Goal: Complete application form

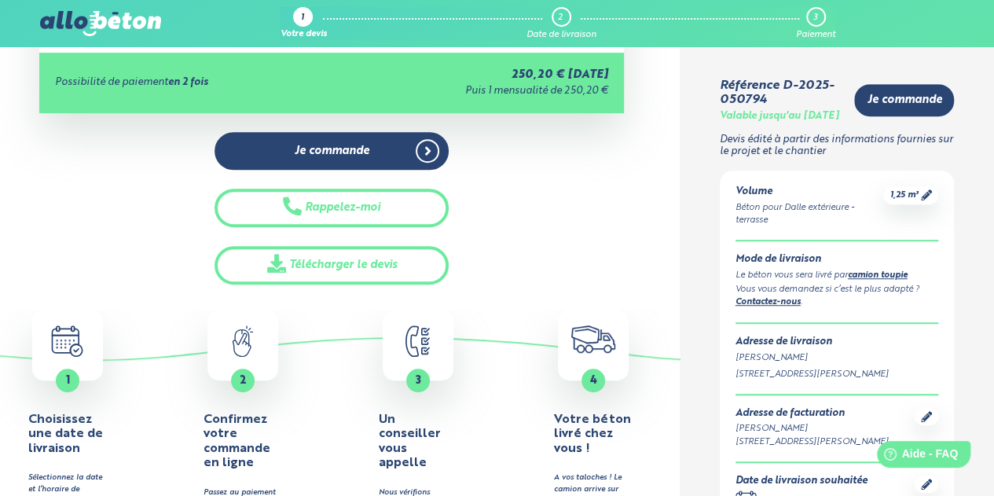
scroll to position [550, 0]
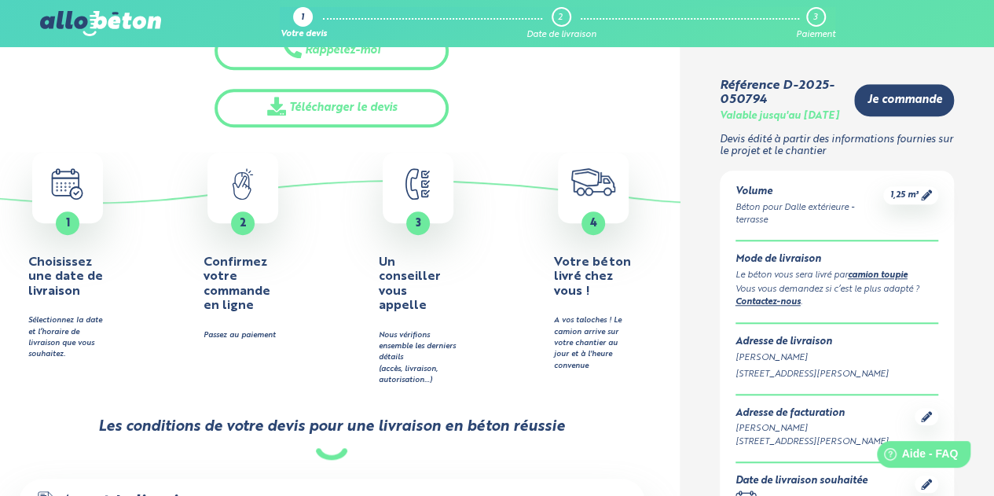
click at [68, 285] on h4 "Choisissez une date de livraison" at bounding box center [67, 276] width 79 height 43
click at [59, 211] on div "1" at bounding box center [68, 223] width 24 height 24
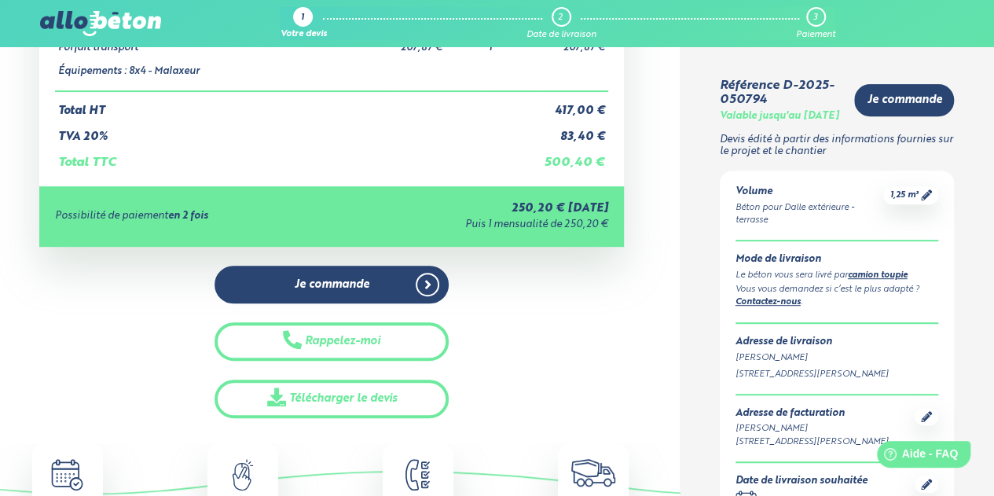
scroll to position [79, 0]
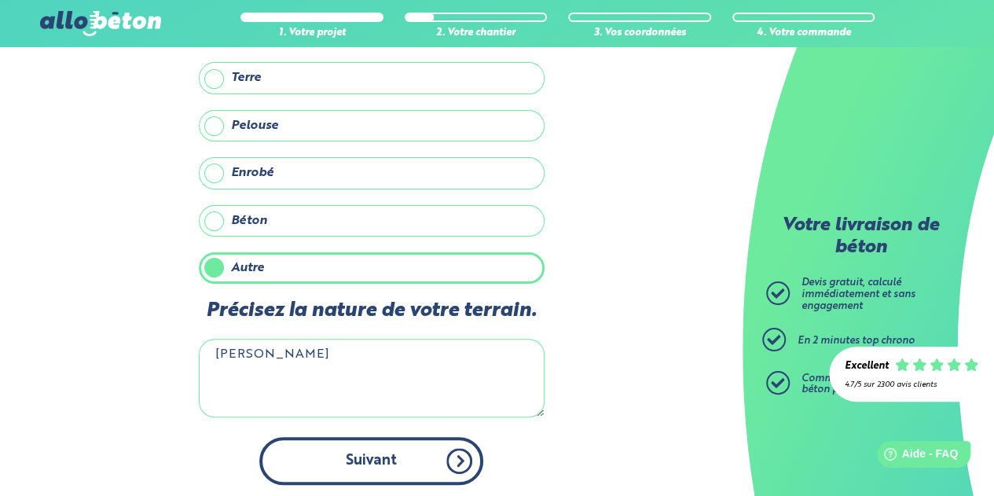
click at [423, 455] on button "Suivant" at bounding box center [371, 461] width 224 height 48
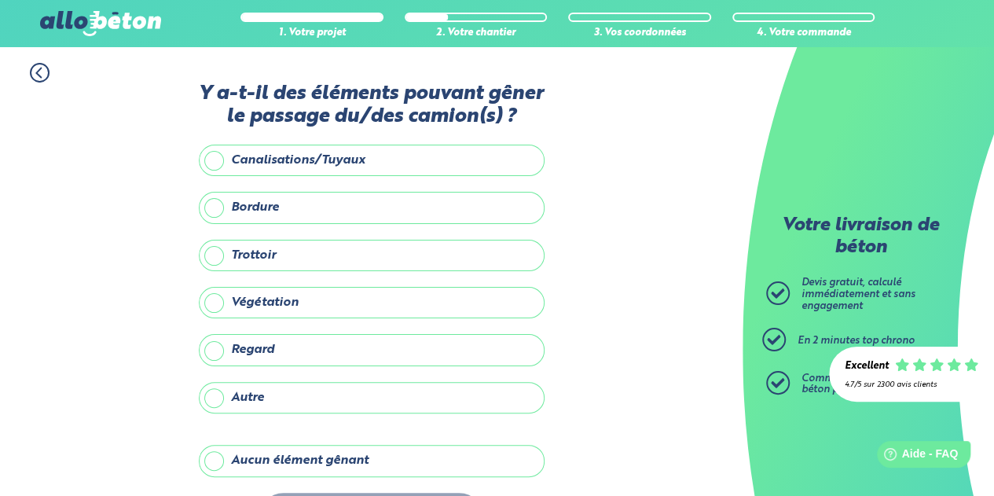
click at [299, 453] on label "Aucun élément gênant" at bounding box center [372, 460] width 346 height 31
click at [0, 0] on input "Aucun élément gênant" at bounding box center [0, 0] width 0 height 0
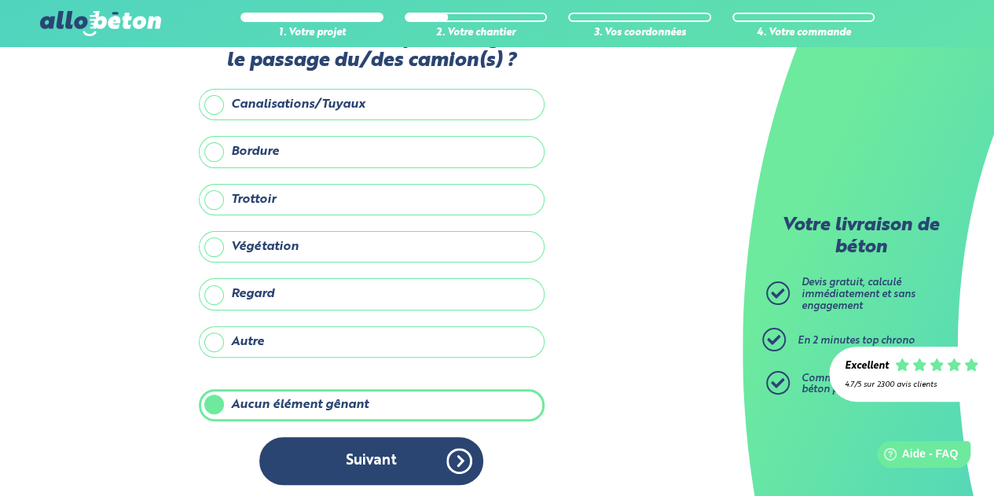
scroll to position [57, 0]
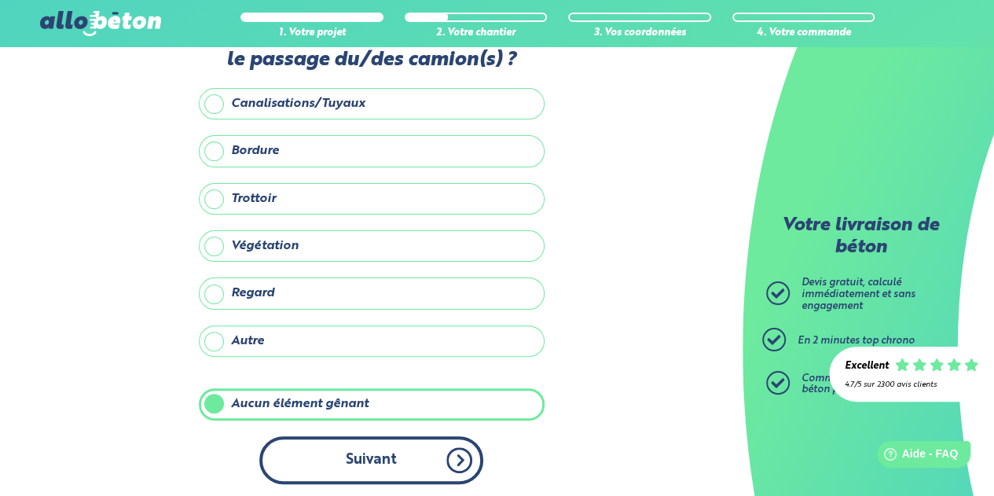
click at [368, 451] on button "Suivant" at bounding box center [371, 460] width 224 height 48
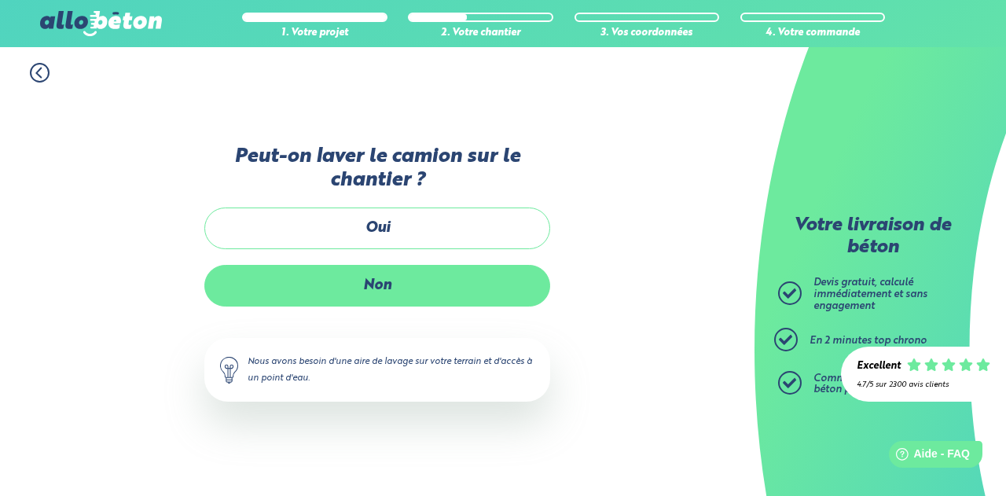
click at [400, 299] on label "Non" at bounding box center [377, 286] width 346 height 42
click at [0, 0] on input "Non" at bounding box center [0, 0] width 0 height 0
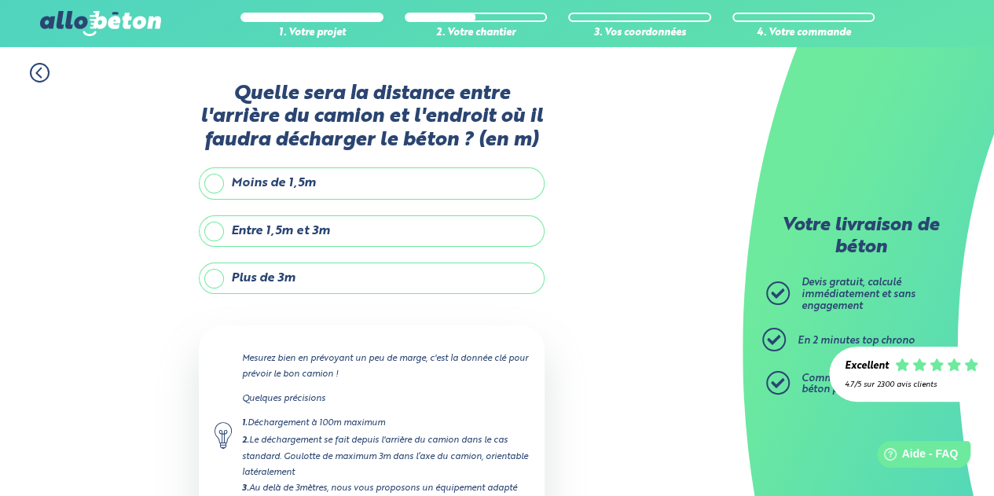
click at [207, 178] on label "Moins de 1,5m" at bounding box center [372, 182] width 346 height 31
click at [0, 0] on input "Moins de 1,5m" at bounding box center [0, 0] width 0 height 0
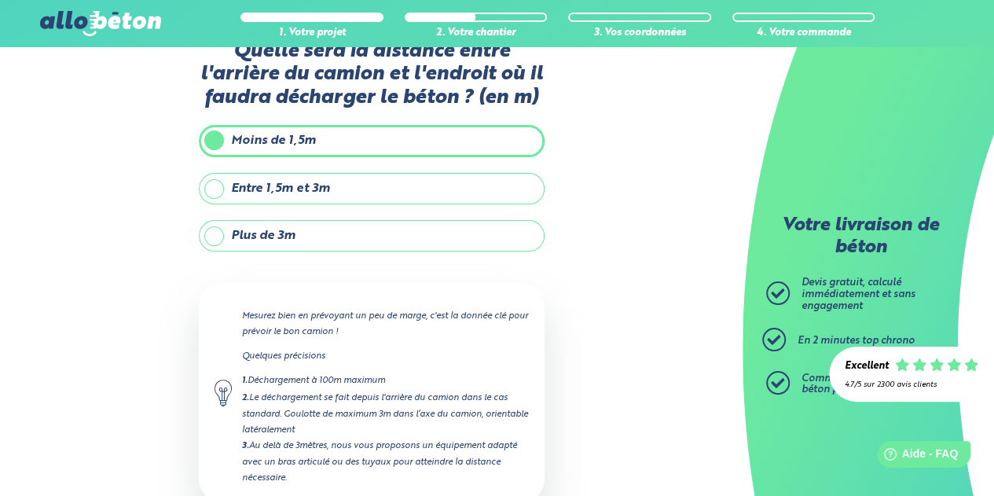
scroll to position [139, 0]
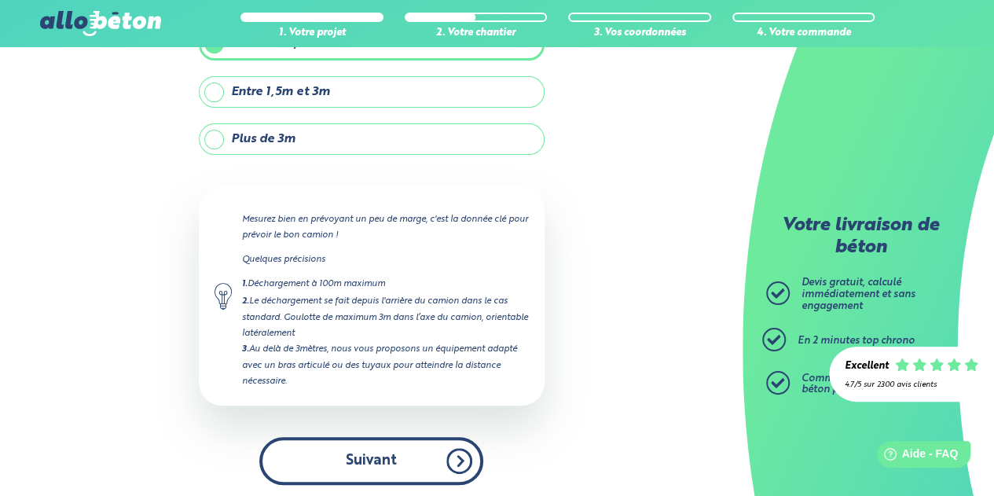
click at [398, 455] on button "Suivant" at bounding box center [371, 461] width 224 height 48
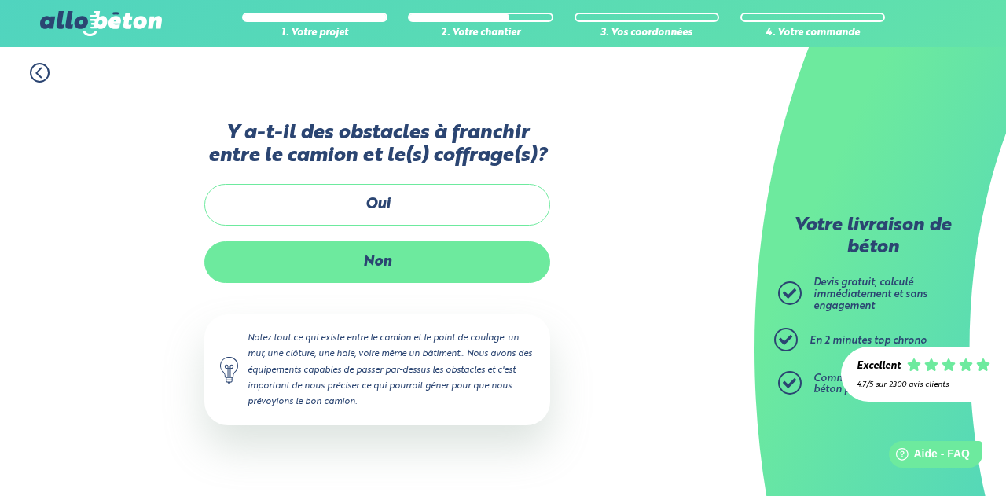
click at [408, 267] on label "Non" at bounding box center [377, 262] width 346 height 42
click at [0, 0] on input "Non" at bounding box center [0, 0] width 0 height 0
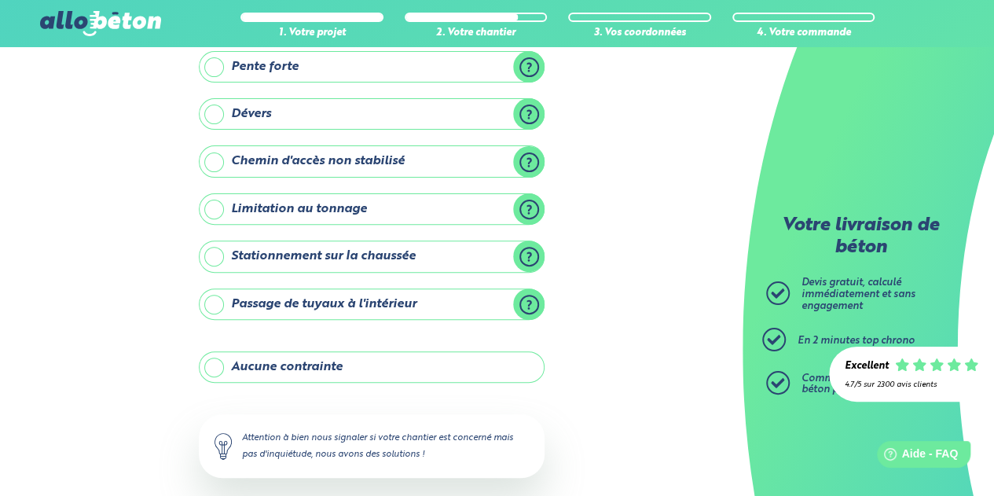
scroll to position [157, 0]
click at [379, 365] on label "Aucune contrainte" at bounding box center [372, 365] width 346 height 31
click at [0, 0] on input "Aucune contrainte" at bounding box center [0, 0] width 0 height 0
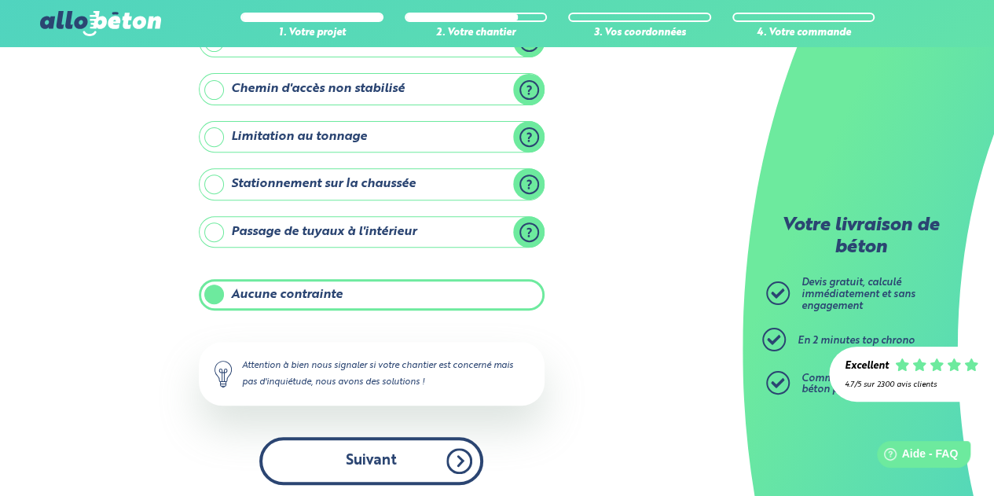
click at [420, 458] on button "Suivant" at bounding box center [371, 461] width 224 height 48
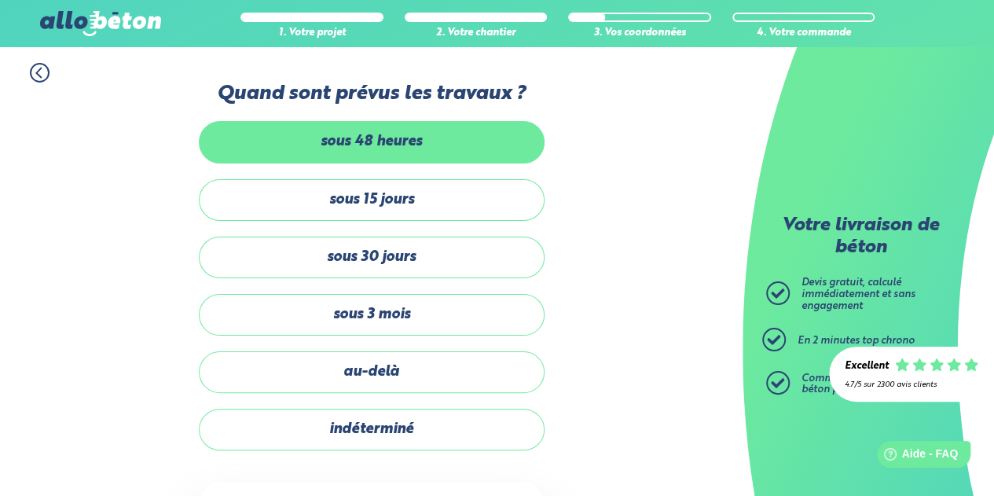
click at [335, 149] on label "sous 48 heures" at bounding box center [372, 142] width 346 height 42
click at [0, 0] on input "sous 48 heures" at bounding box center [0, 0] width 0 height 0
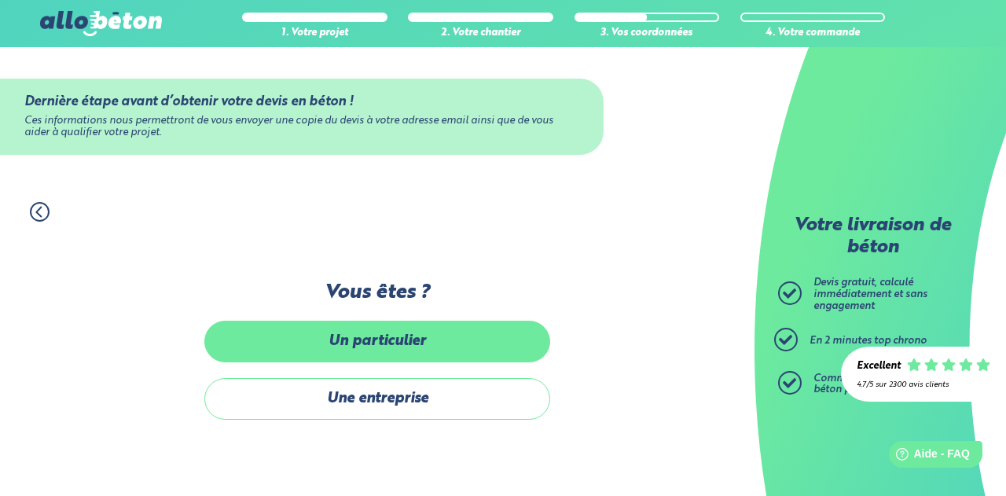
click at [378, 335] on label "Un particulier" at bounding box center [377, 342] width 346 height 42
click at [0, 0] on input "Un particulier" at bounding box center [0, 0] width 0 height 0
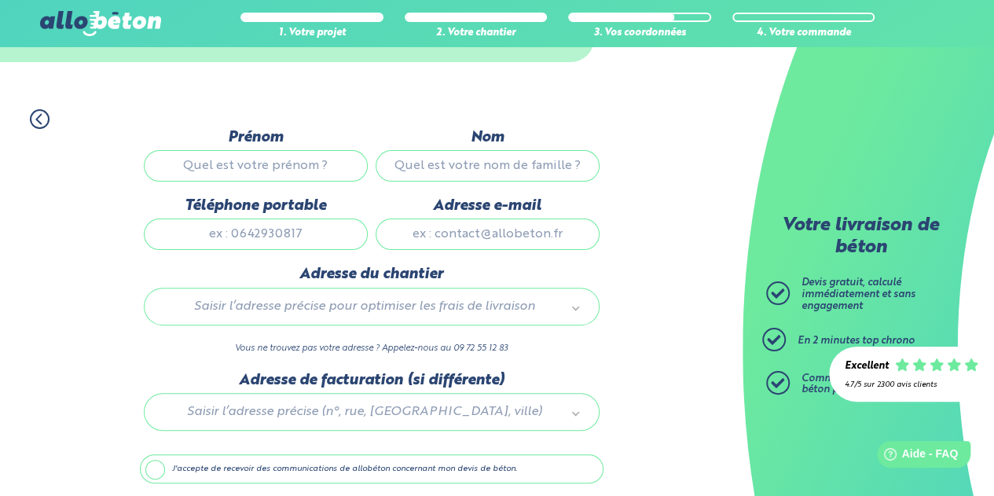
scroll to position [149, 0]
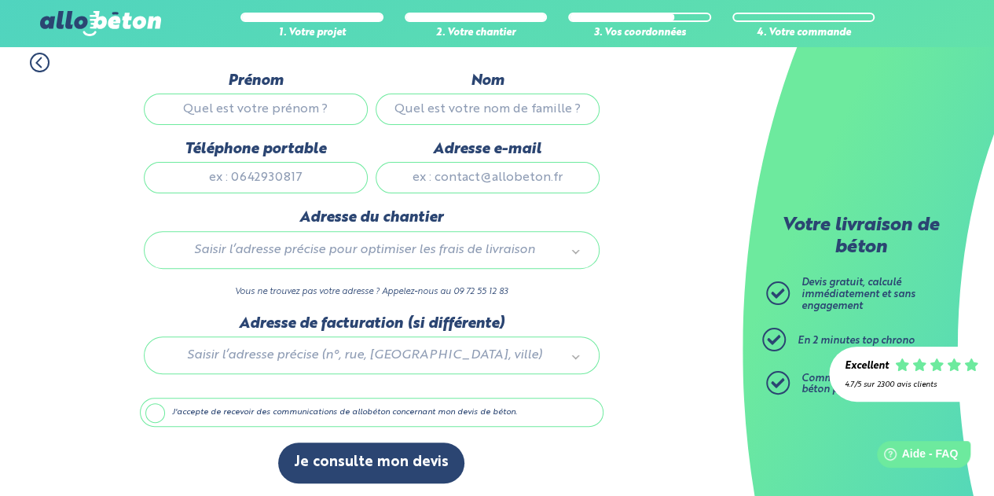
click at [267, 89] on label "Prénom" at bounding box center [256, 80] width 224 height 17
click at [267, 94] on input "Prénom" at bounding box center [256, 109] width 224 height 31
click at [259, 98] on input "Prénom" at bounding box center [256, 109] width 224 height 31
type input "david"
click at [402, 102] on input "Nom" at bounding box center [488, 109] width 224 height 31
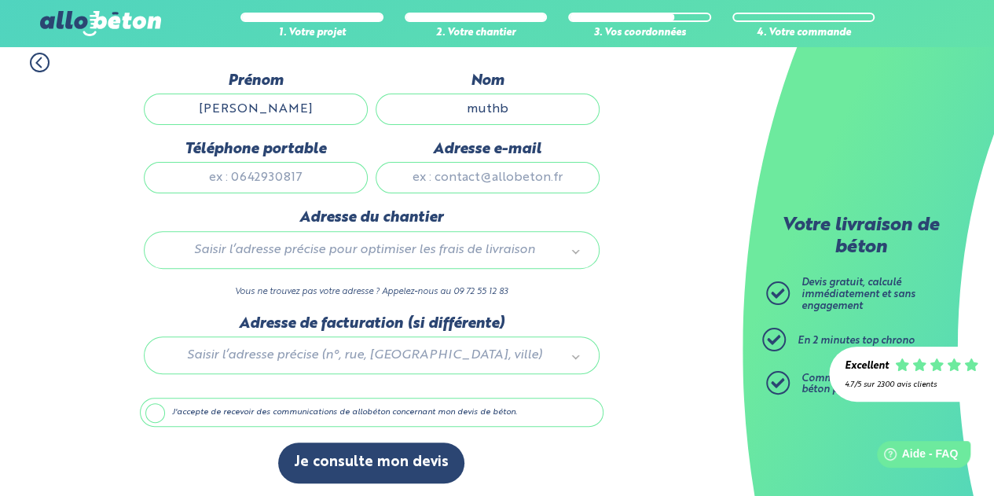
type input "muthb"
click at [315, 182] on input "Téléphone portable" at bounding box center [256, 177] width 224 height 31
type input "0628433179"
type input "david.muth13@gmail.com"
type input "20 Chemin Salvador Allende,"
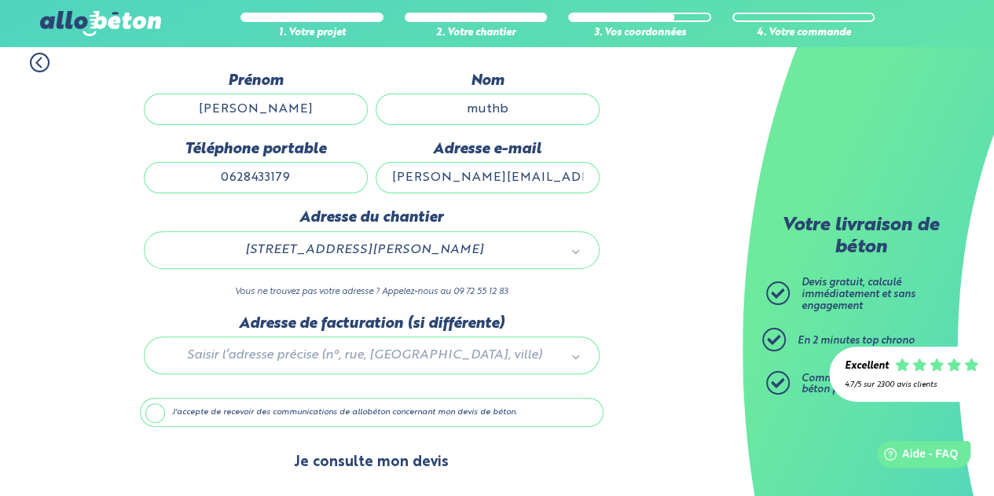
click at [322, 463] on button "Je consulte mon devis" at bounding box center [371, 462] width 186 height 40
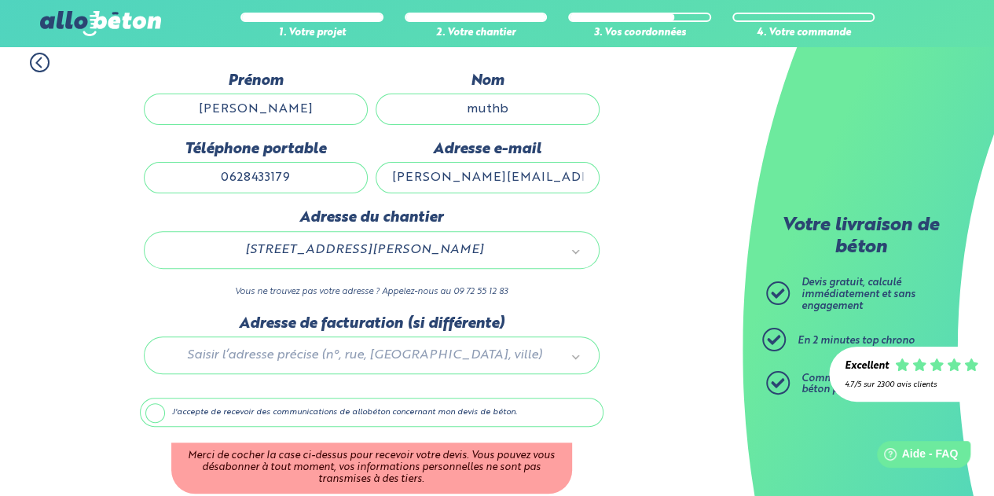
click at [159, 406] on label "J'accepte de recevoir des communications de allobéton concernant mon devis de b…" at bounding box center [372, 413] width 464 height 30
click at [0, 0] on input "J'accepte de recevoir des communications de allobéton concernant mon devis de b…" at bounding box center [0, 0] width 0 height 0
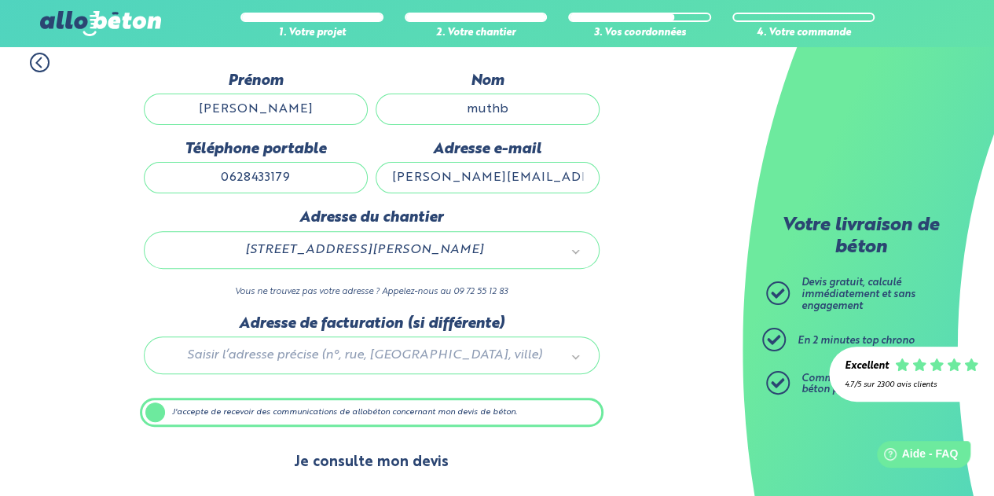
click at [378, 457] on button "Je consulte mon devis" at bounding box center [371, 462] width 186 height 40
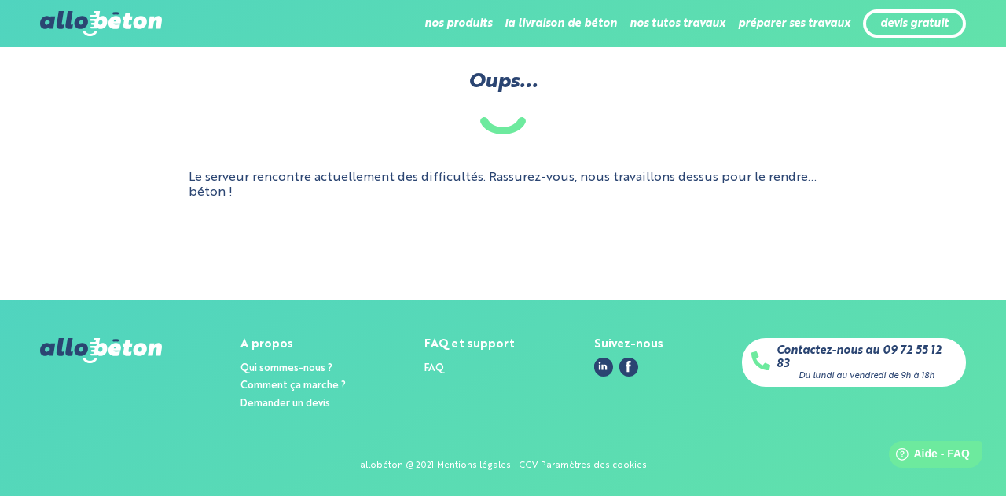
click at [277, 178] on p "Le serveur rencontre actuellement des difficultés. Rassurez-vous, nous travaill…" at bounding box center [503, 185] width 629 height 29
